Goal: Obtain resource: Download file/media

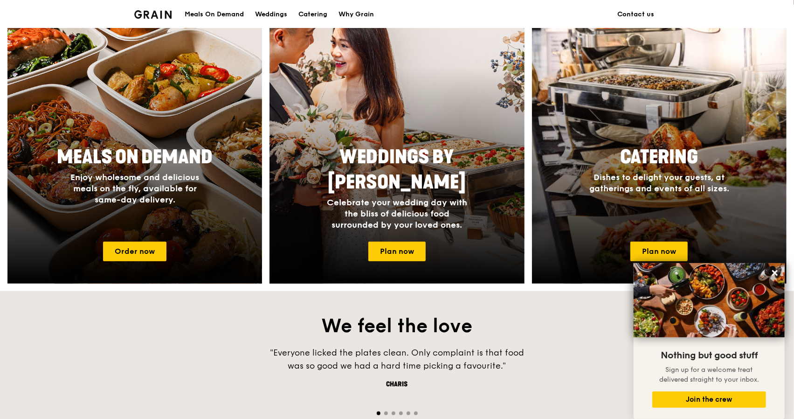
scroll to position [364, 0]
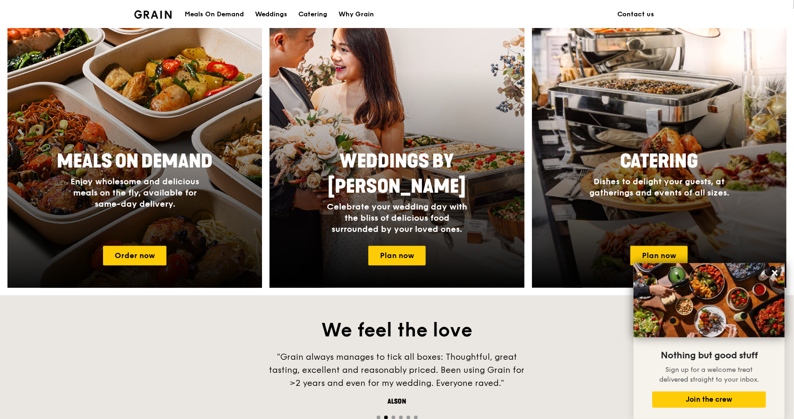
click at [186, 243] on div at bounding box center [135, 152] width 280 height 298
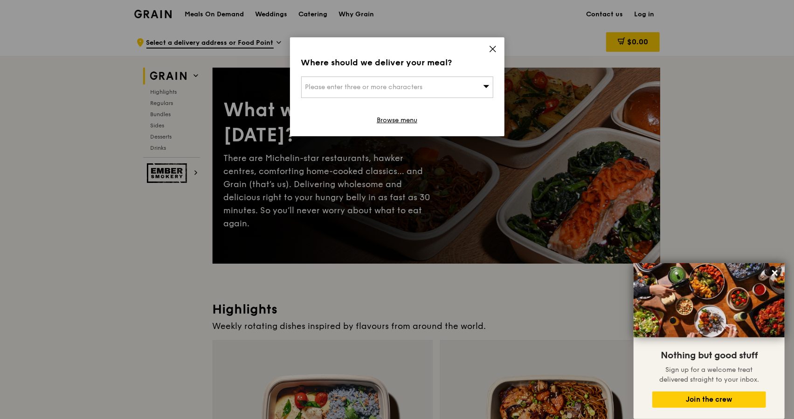
click at [492, 47] on icon at bounding box center [493, 49] width 8 height 8
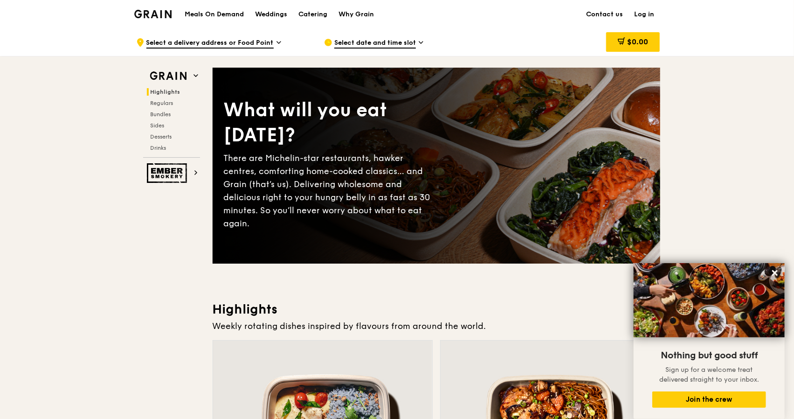
click at [156, 16] on img at bounding box center [153, 14] width 38 height 8
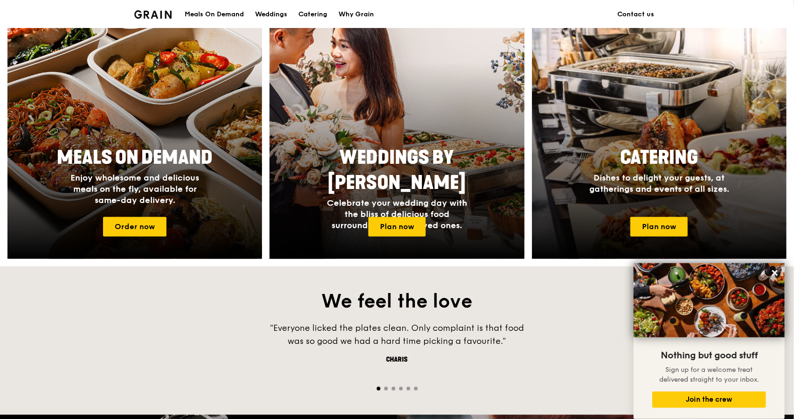
scroll to position [404, 0]
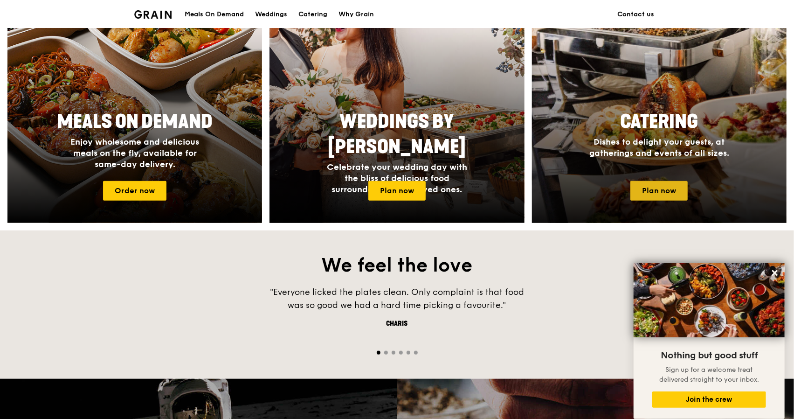
click at [637, 187] on link "Plan now" at bounding box center [658, 191] width 57 height 20
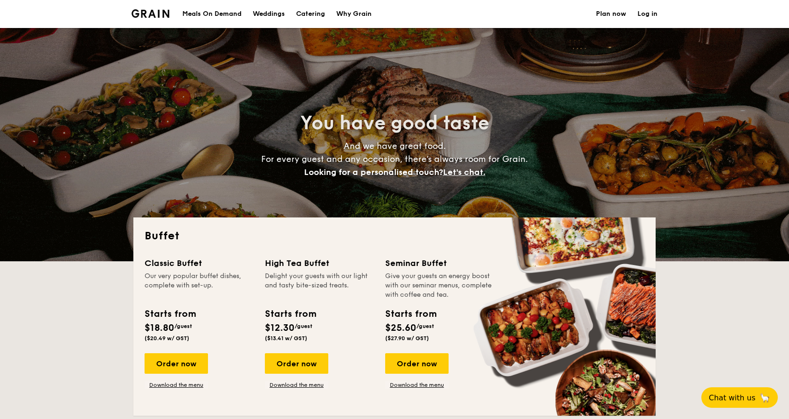
select select
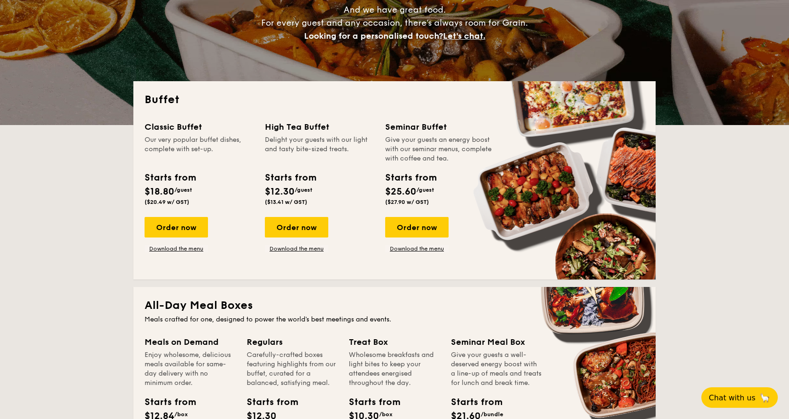
scroll to position [137, 0]
click at [194, 148] on div "Our very popular buffet dishes, complete with set-up." at bounding box center [199, 149] width 109 height 28
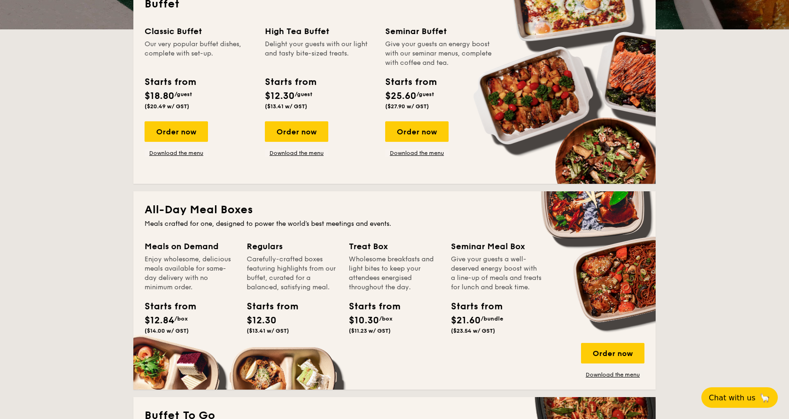
scroll to position [229, 0]
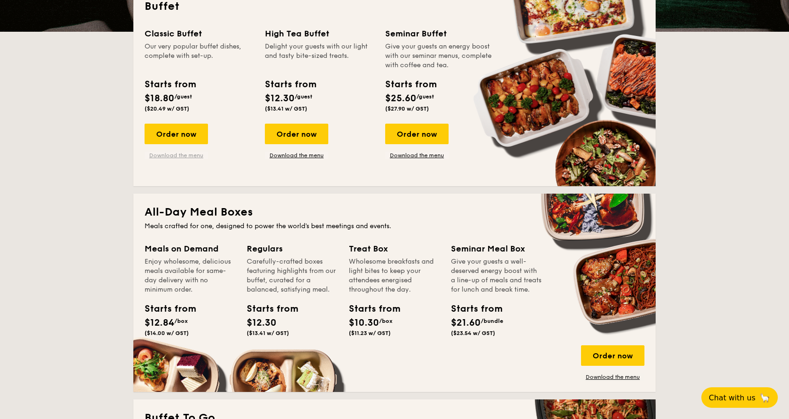
click at [190, 156] on link "Download the menu" at bounding box center [176, 155] width 63 height 7
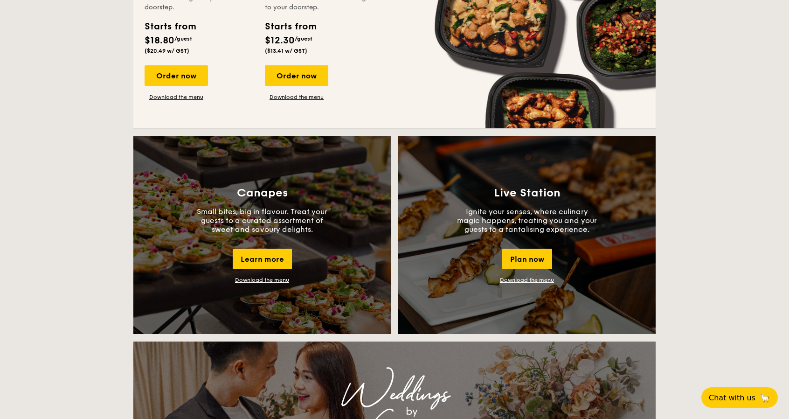
scroll to position [700, 0]
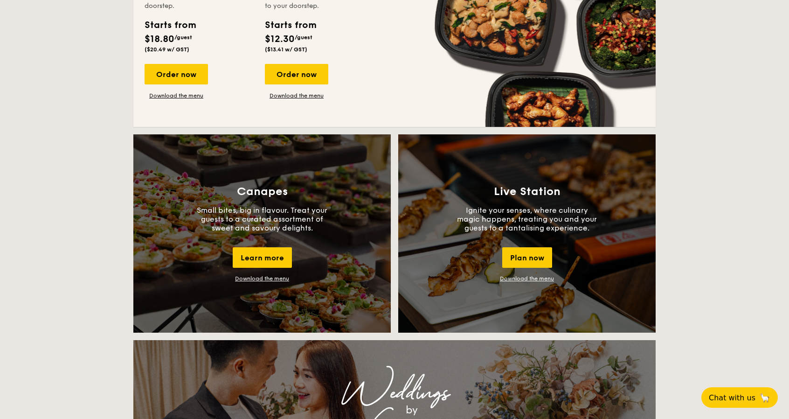
click at [272, 278] on link "Download the menu" at bounding box center [262, 278] width 54 height 7
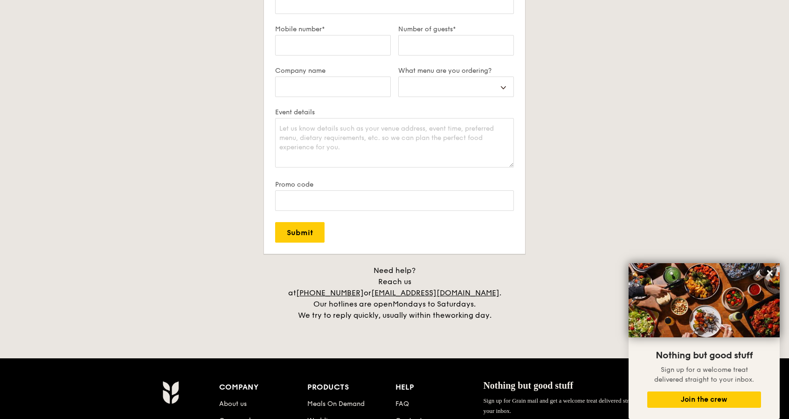
scroll to position [1716, 0]
